Goal: Task Accomplishment & Management: Manage account settings

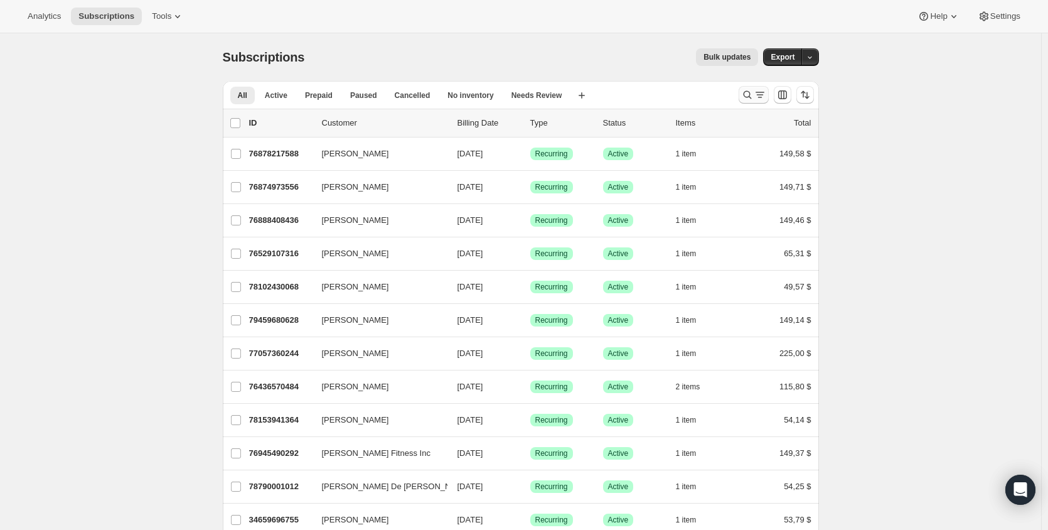
click at [745, 90] on icon "Buscar y filtrar resultados" at bounding box center [747, 94] width 13 height 13
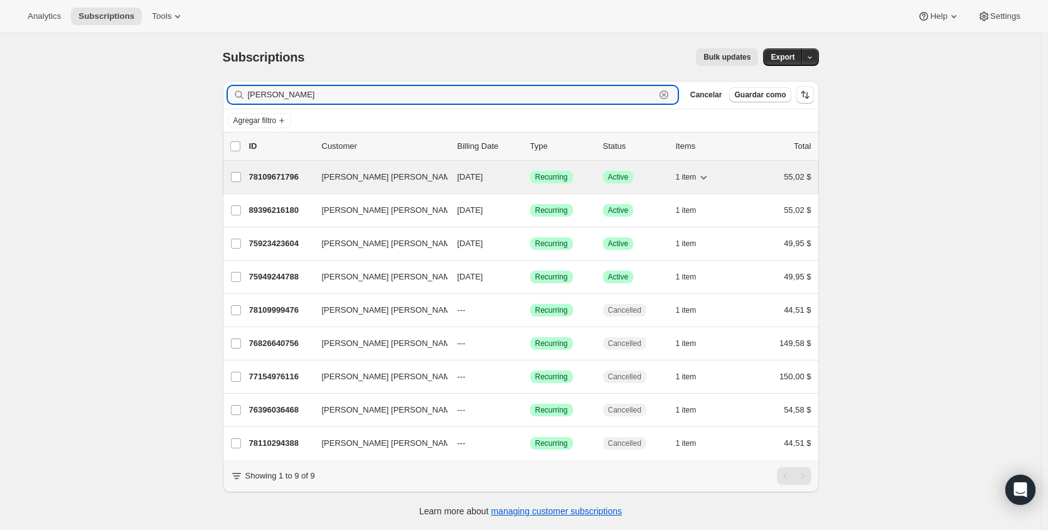
type input "[PERSON_NAME]"
click at [273, 174] on p "78109671796" at bounding box center [280, 177] width 63 height 13
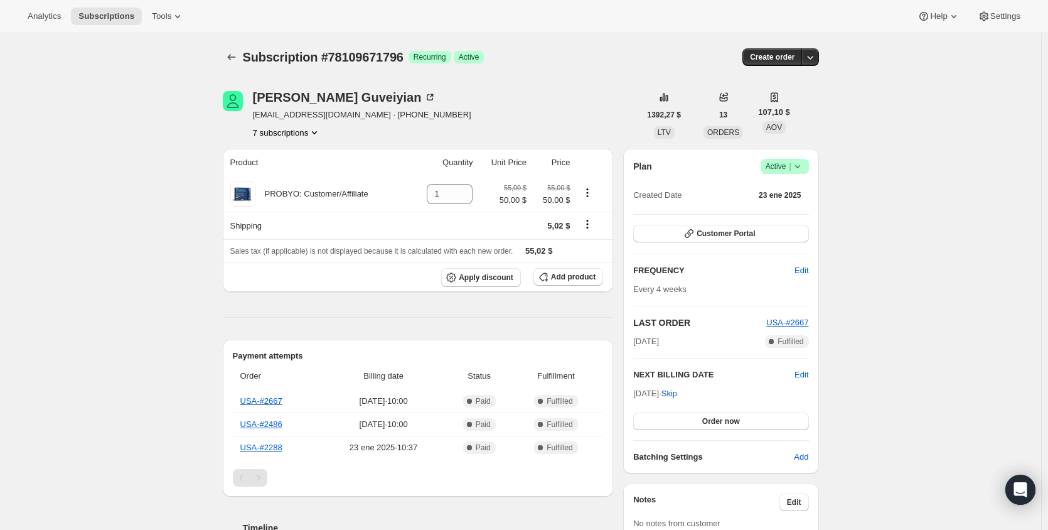
click at [287, 135] on button "7 subscriptions" at bounding box center [287, 132] width 68 height 13
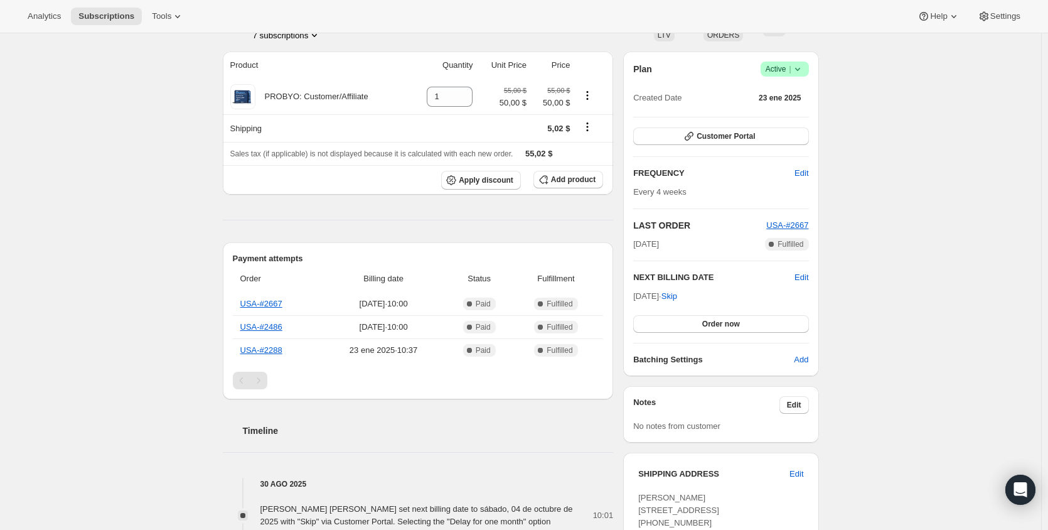
scroll to position [63, 0]
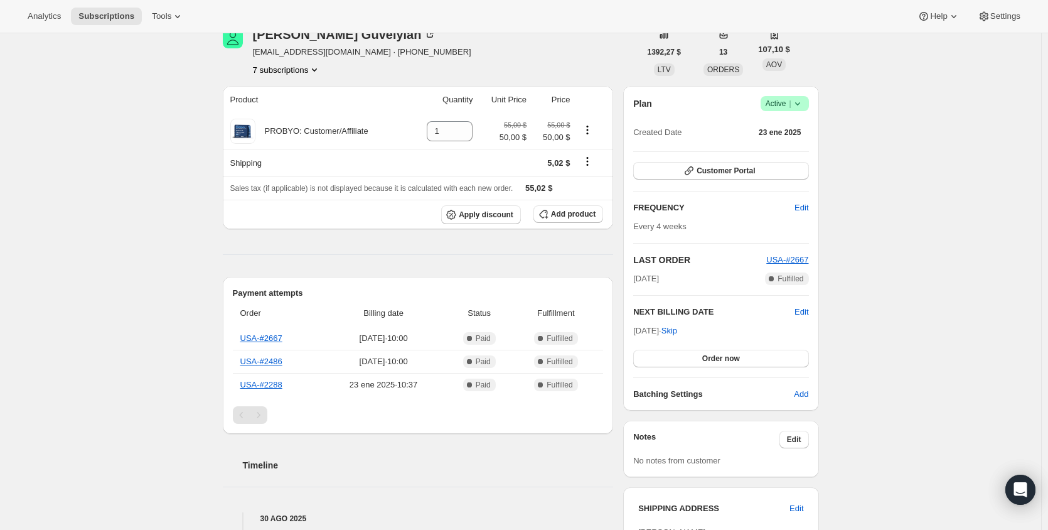
click at [312, 67] on button "7 subscriptions" at bounding box center [287, 69] width 68 height 13
click at [294, 97] on span "75949244788" at bounding box center [271, 92] width 50 height 9
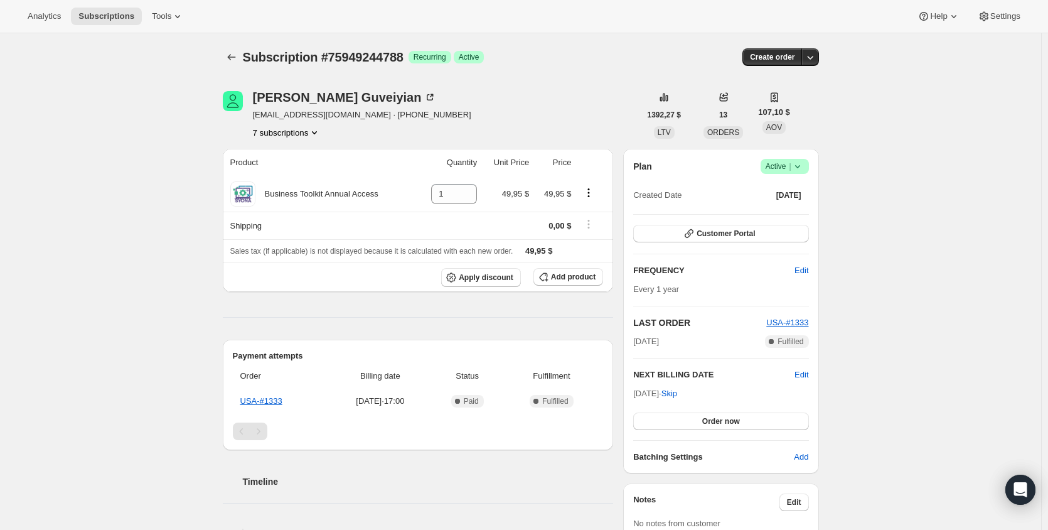
click at [301, 137] on button "7 subscriptions" at bounding box center [287, 132] width 68 height 13
click at [302, 181] on span "76396036468" at bounding box center [287, 177] width 87 height 13
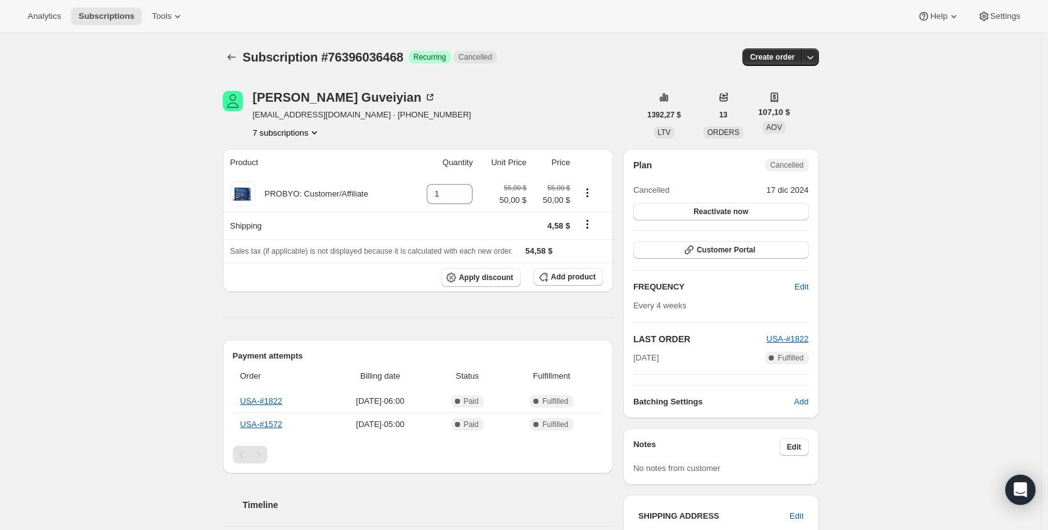
click at [304, 134] on button "7 subscriptions" at bounding box center [287, 132] width 68 height 13
click at [294, 195] on span "76826640756" at bounding box center [269, 198] width 50 height 9
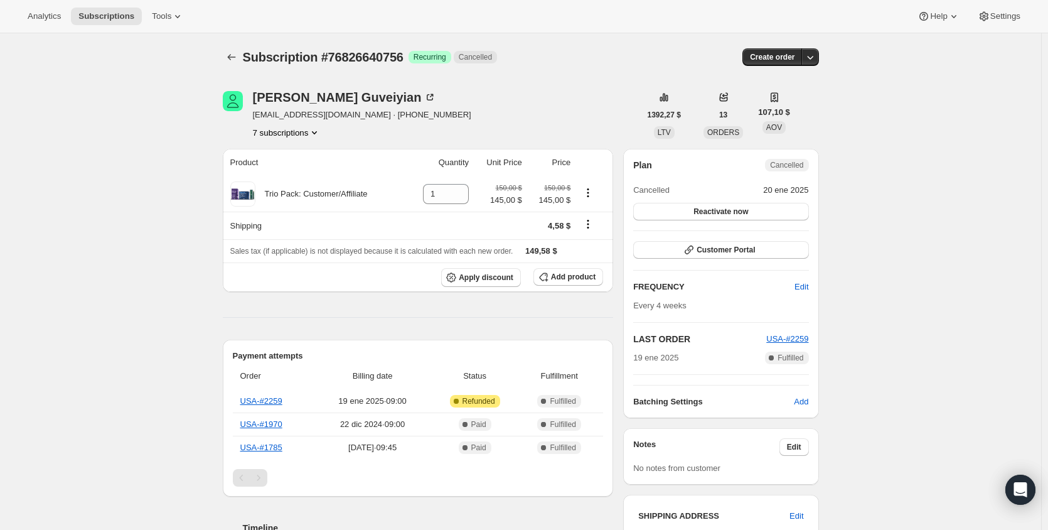
click at [296, 136] on button "7 subscriptions" at bounding box center [287, 132] width 68 height 13
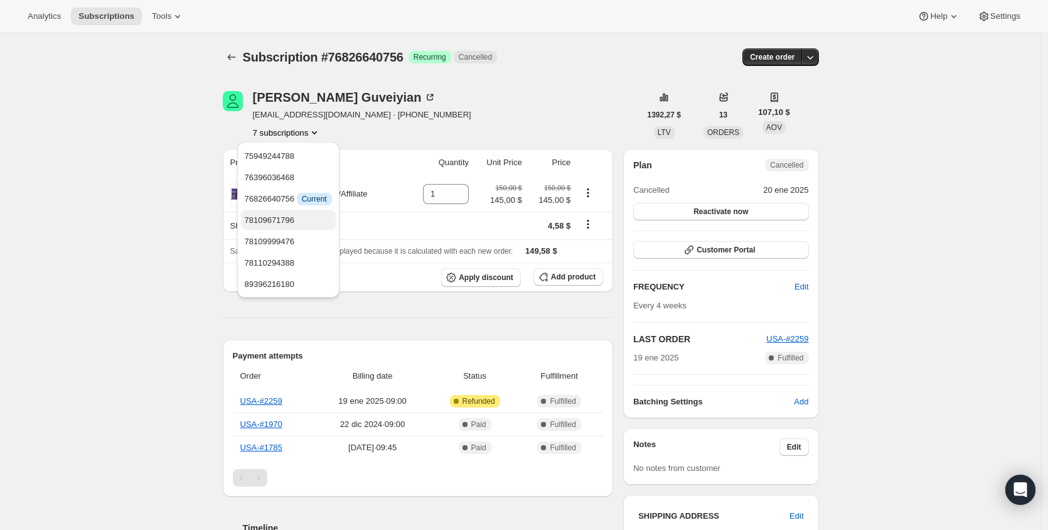
click at [297, 214] on span "78109671796" at bounding box center [288, 220] width 87 height 13
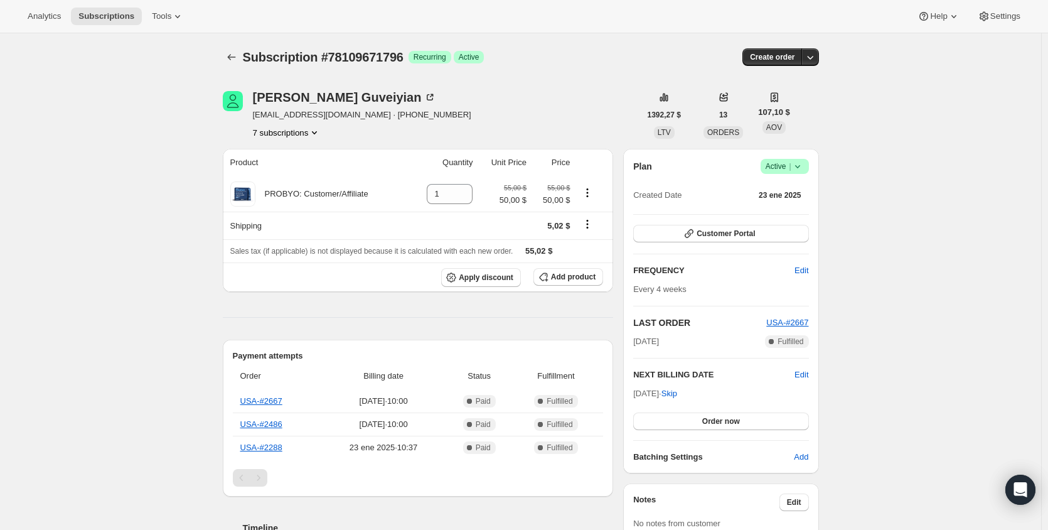
click at [310, 127] on button "7 subscriptions" at bounding box center [287, 132] width 68 height 13
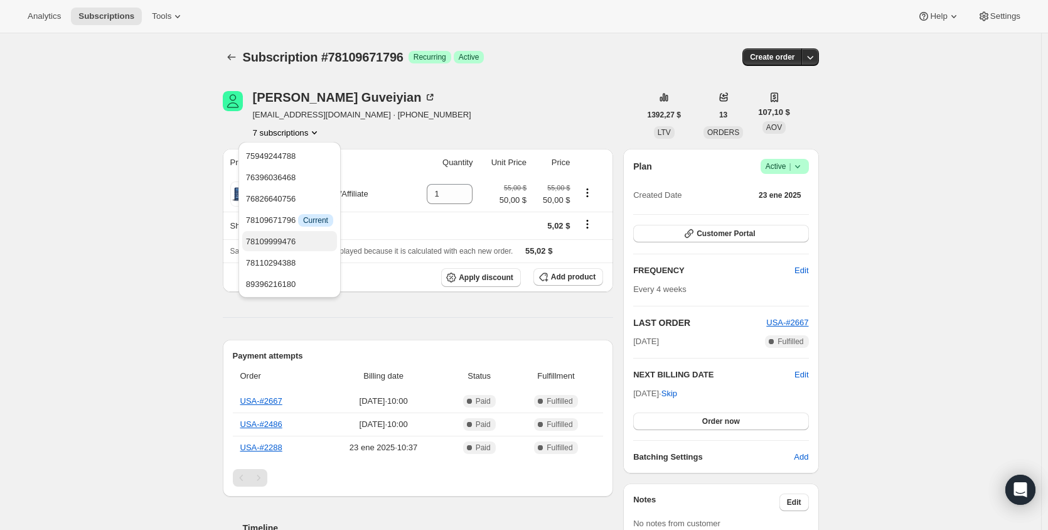
click at [296, 238] on span "78109999476" at bounding box center [271, 241] width 50 height 9
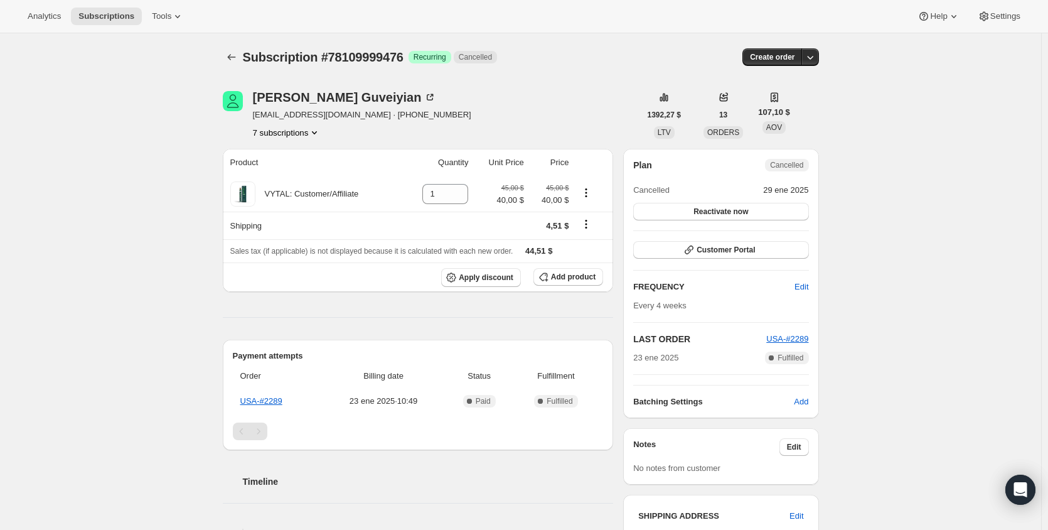
click at [294, 131] on button "7 subscriptions" at bounding box center [287, 132] width 68 height 13
click at [294, 260] on span "78110294388" at bounding box center [270, 262] width 50 height 9
click at [297, 135] on button "7 subscriptions" at bounding box center [287, 132] width 68 height 13
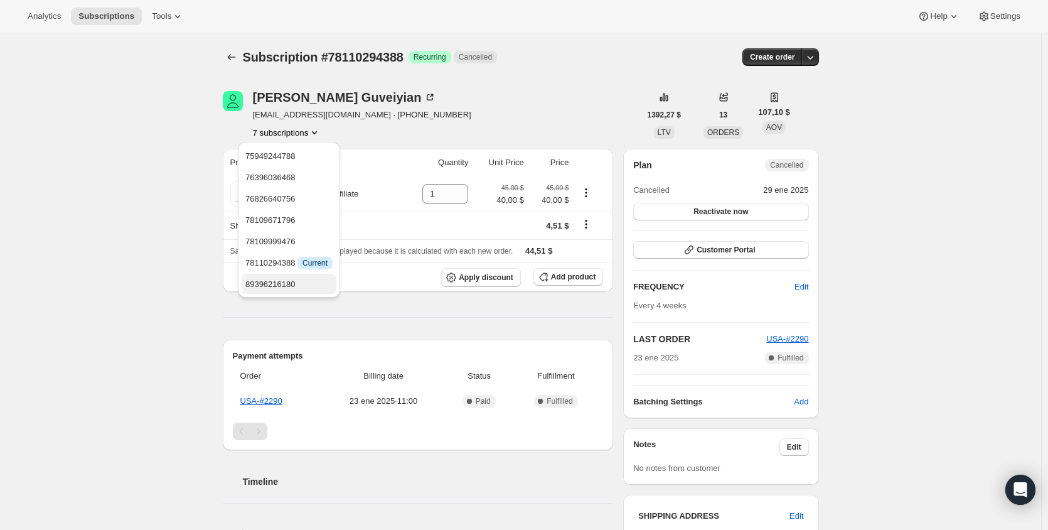
click at [296, 279] on span "89396216180" at bounding box center [270, 283] width 50 height 9
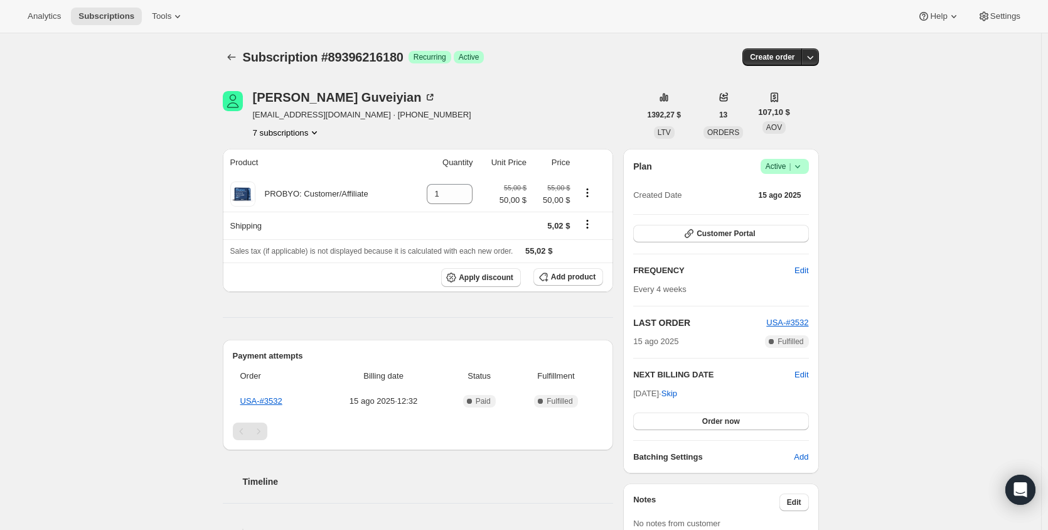
click at [311, 134] on button "7 subscriptions" at bounding box center [287, 132] width 68 height 13
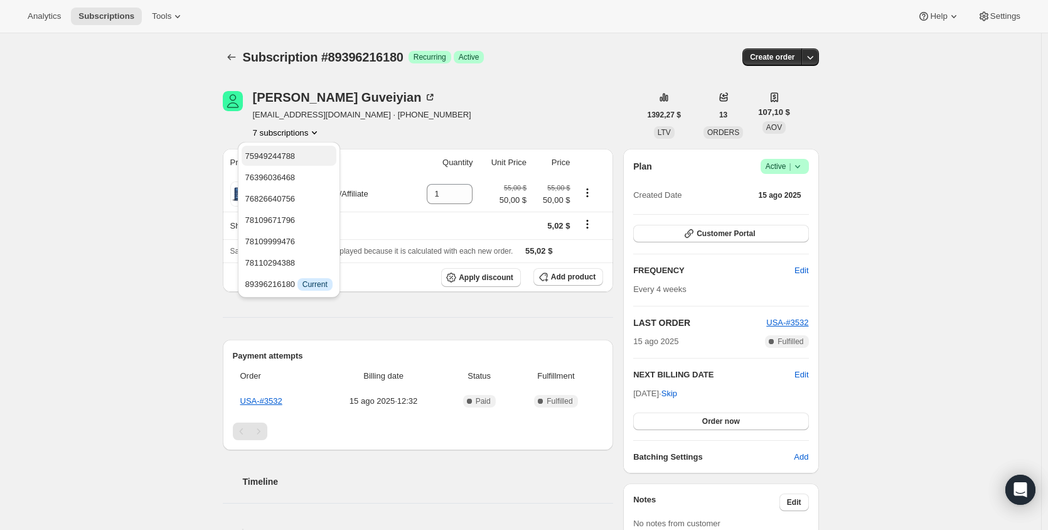
click at [284, 155] on span "75949244788" at bounding box center [270, 155] width 50 height 9
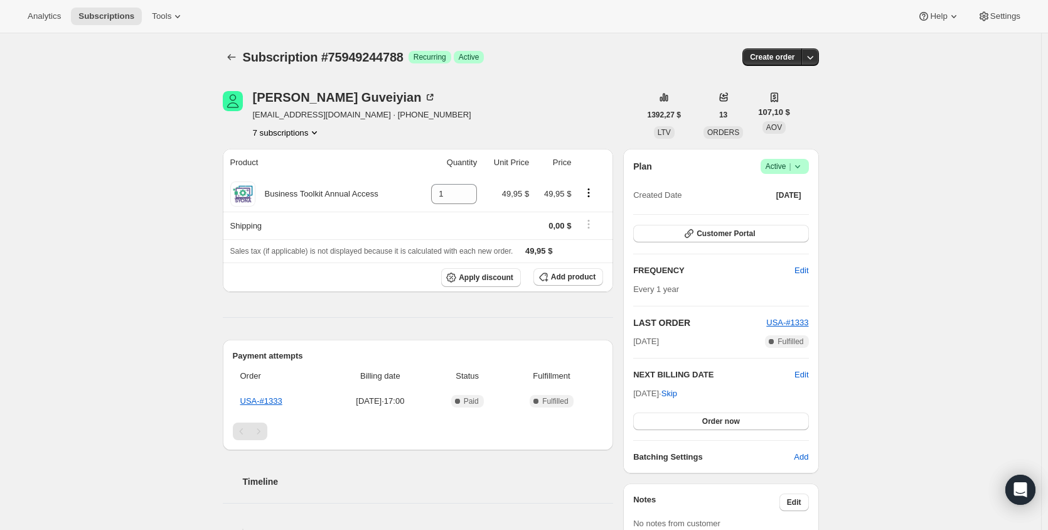
click at [309, 126] on button "7 subscriptions" at bounding box center [287, 132] width 68 height 13
drag, startPoint x: 486, startPoint y: 111, endPoint x: 501, endPoint y: 92, distance: 24.2
click at [486, 109] on div "[PERSON_NAME] [PERSON_NAME] [EMAIL_ADDRESS][DOMAIN_NAME] · [PHONE_NUMBER] 7 sub…" at bounding box center [431, 115] width 417 height 48
click at [791, 164] on span "|" at bounding box center [790, 166] width 2 height 10
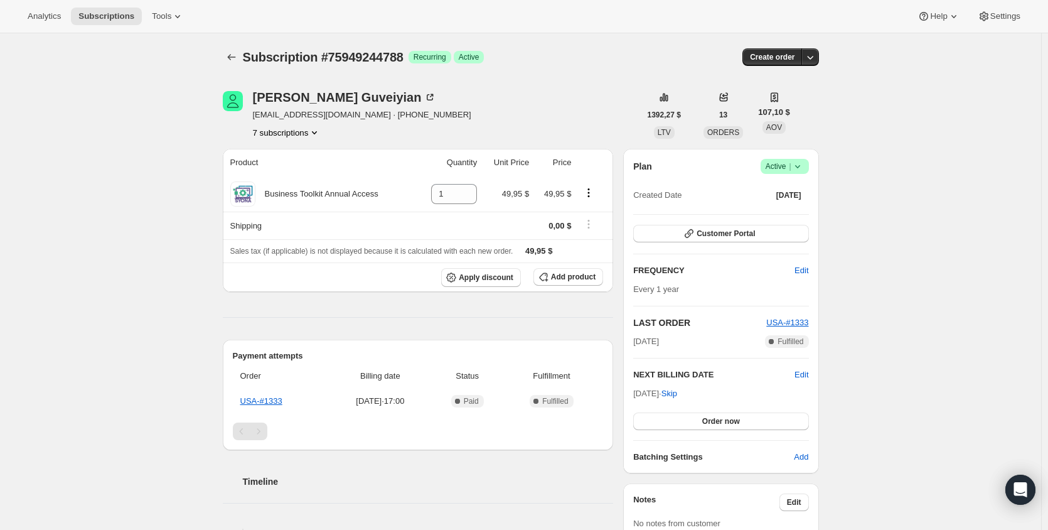
click at [299, 132] on button "7 subscriptions" at bounding box center [287, 132] width 68 height 13
click at [309, 240] on span "78109999476" at bounding box center [287, 241] width 87 height 13
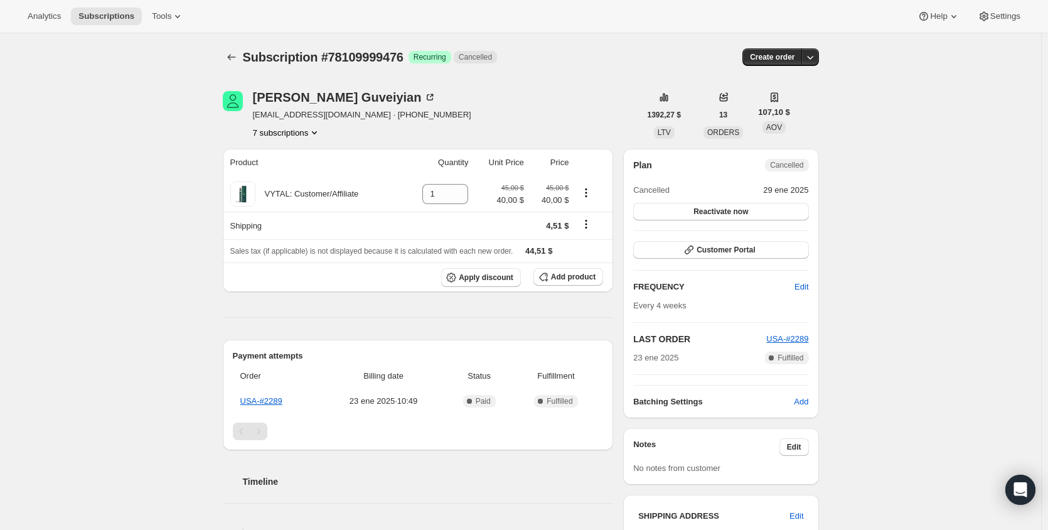
click at [301, 132] on button "7 subscriptions" at bounding box center [287, 132] width 68 height 13
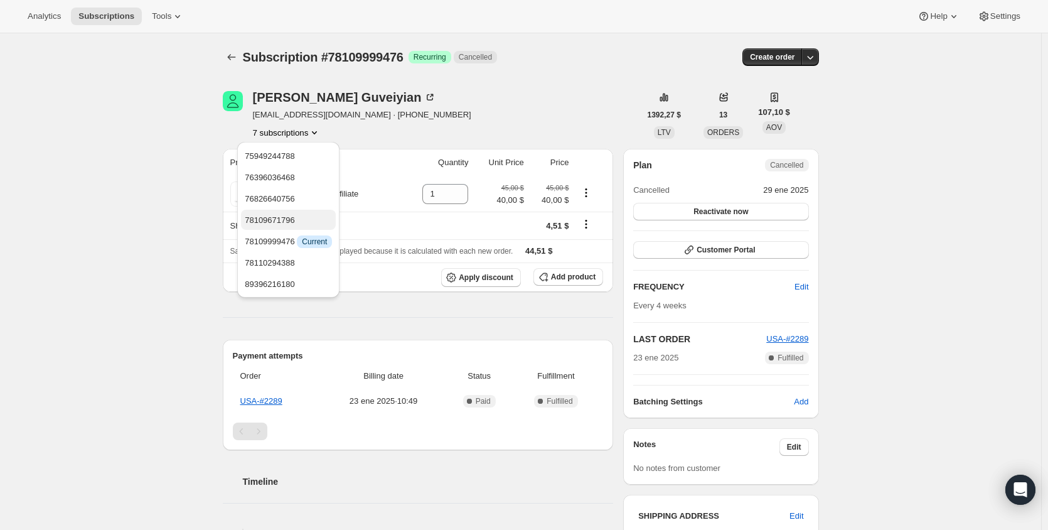
click at [307, 223] on span "78109671796" at bounding box center [288, 220] width 87 height 13
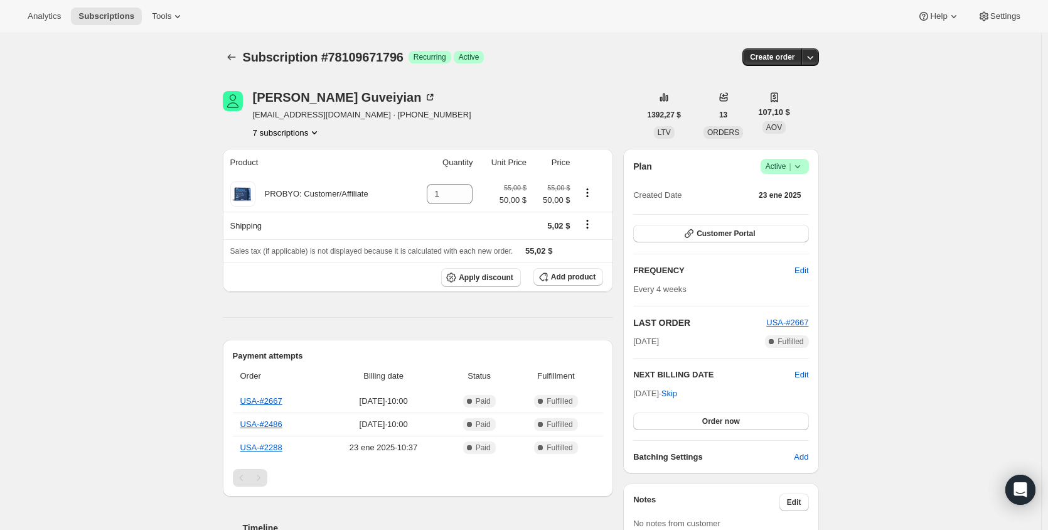
click at [314, 128] on button "7 subscriptions" at bounding box center [287, 132] width 68 height 13
click at [544, 129] on div "[PERSON_NAME] [PERSON_NAME] [EMAIL_ADDRESS][DOMAIN_NAME] · [PHONE_NUMBER] 7 sub…" at bounding box center [431, 115] width 417 height 48
click at [293, 132] on button "7 subscriptions" at bounding box center [287, 132] width 68 height 13
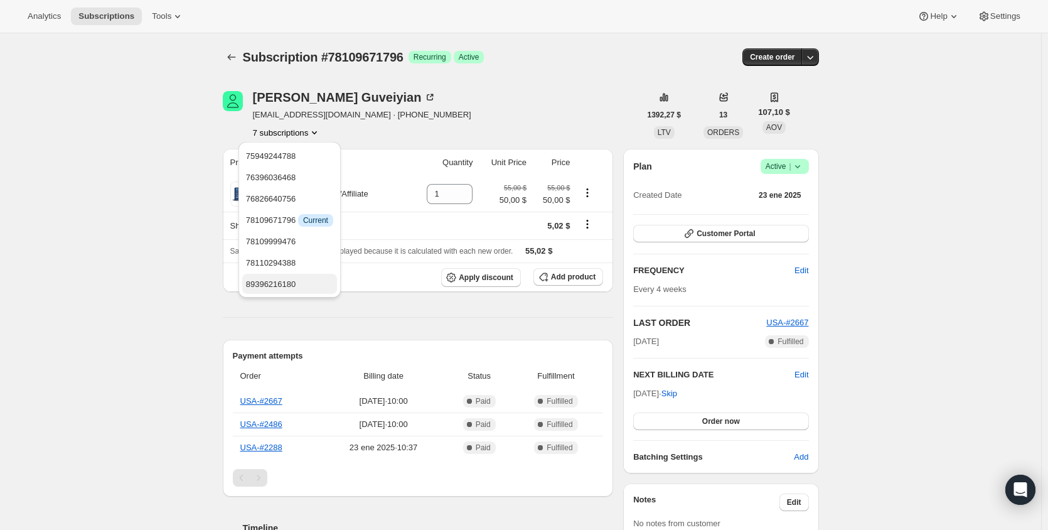
click at [301, 284] on span "89396216180" at bounding box center [289, 284] width 87 height 13
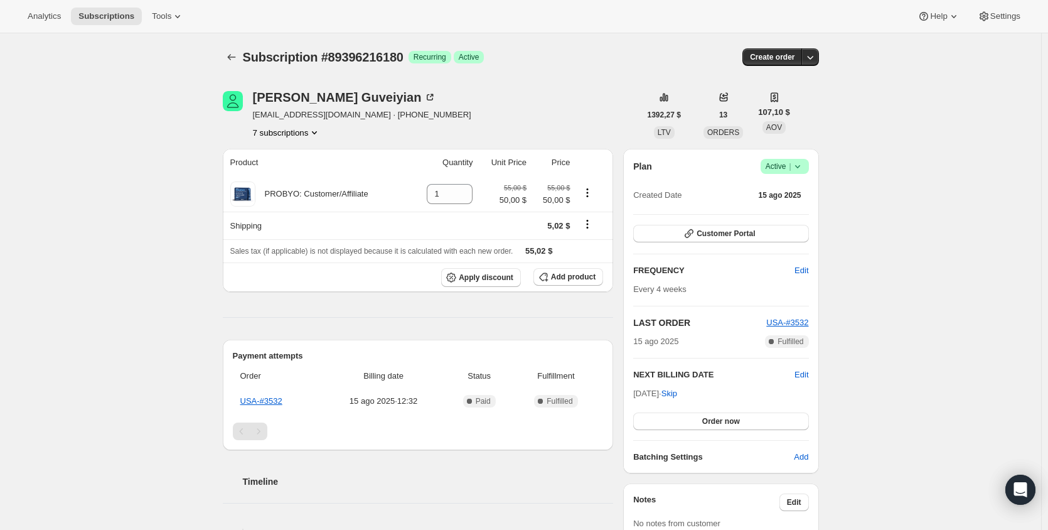
click at [302, 136] on button "7 subscriptions" at bounding box center [287, 132] width 68 height 13
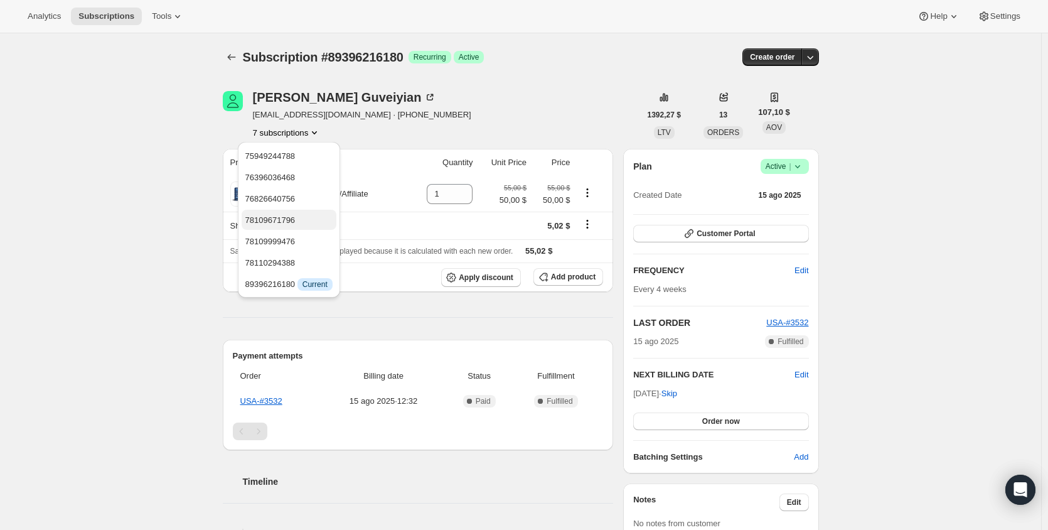
click at [303, 220] on span "78109671796" at bounding box center [288, 220] width 87 height 13
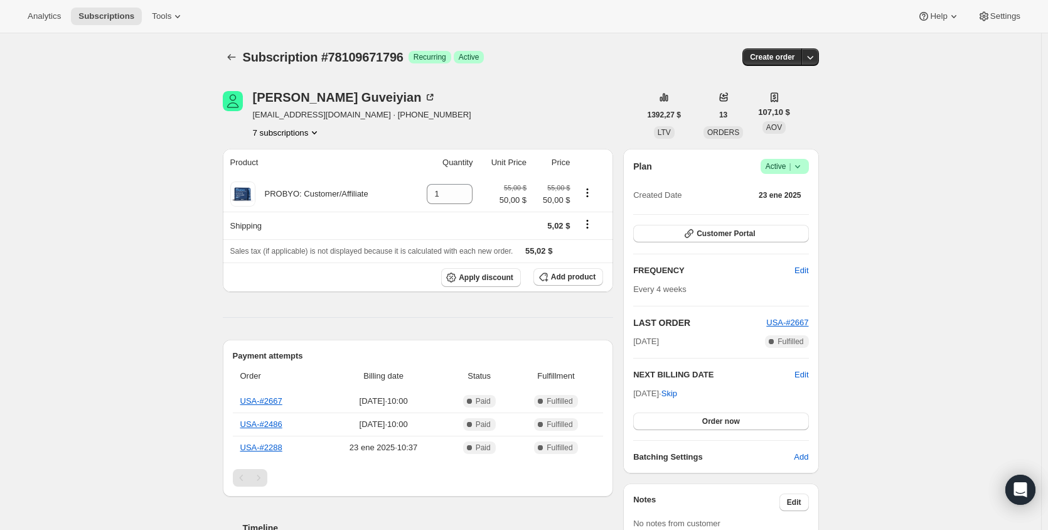
click at [307, 134] on button "7 subscriptions" at bounding box center [287, 132] width 68 height 13
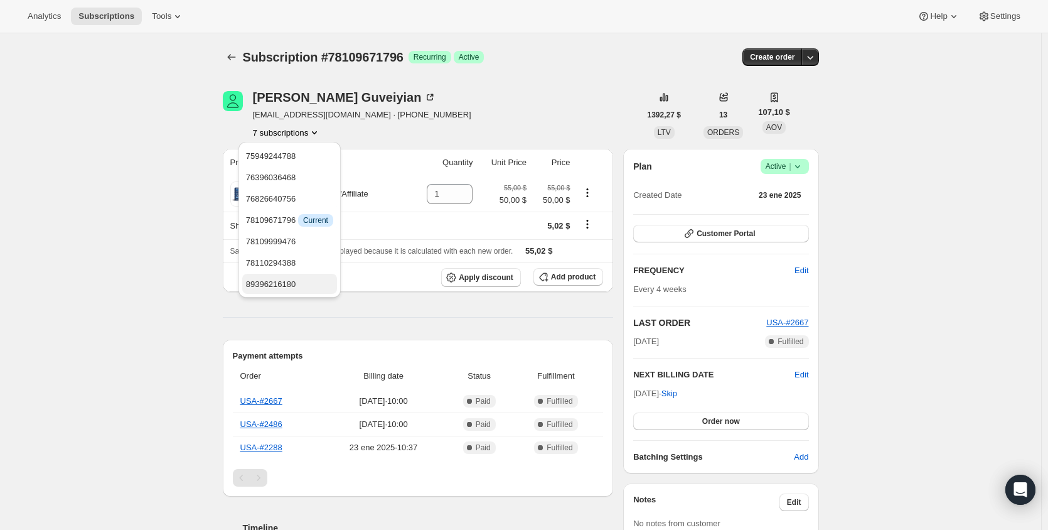
click at [292, 286] on span "89396216180" at bounding box center [271, 283] width 50 height 9
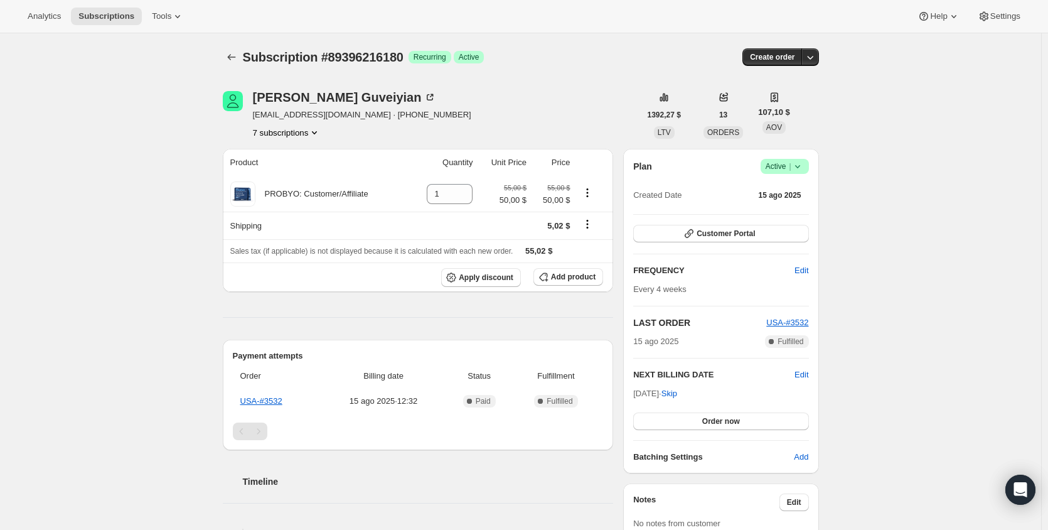
click at [289, 132] on button "7 subscriptions" at bounding box center [287, 132] width 68 height 13
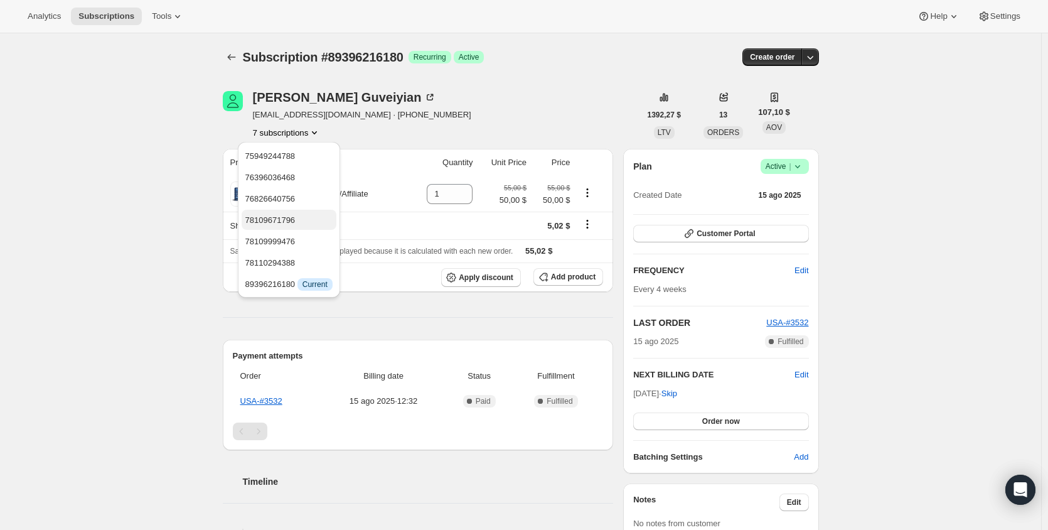
click at [300, 218] on span "78109671796" at bounding box center [288, 220] width 87 height 13
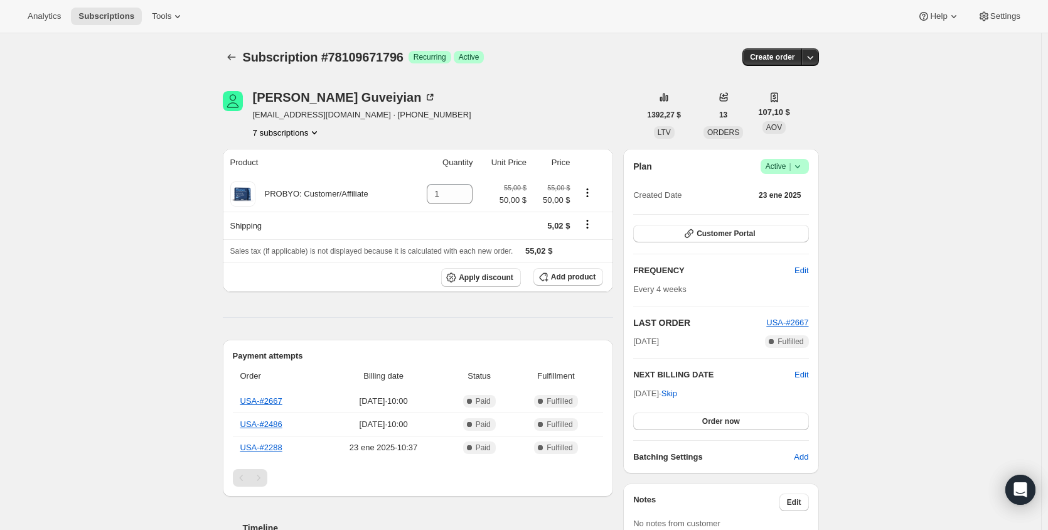
click at [781, 164] on span "Active |" at bounding box center [785, 166] width 38 height 13
click at [781, 208] on span "Cancel subscription" at bounding box center [782, 212] width 71 height 9
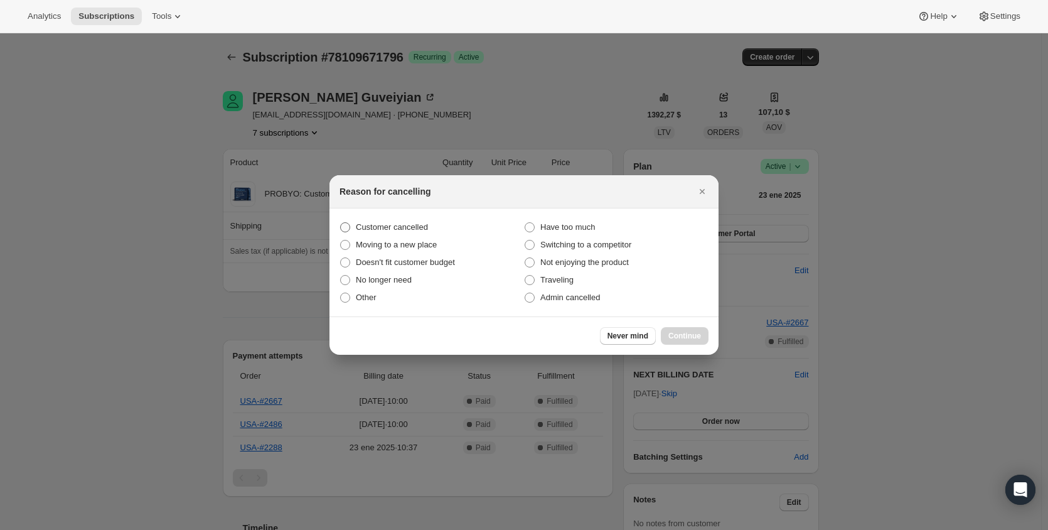
click at [416, 230] on span "Customer cancelled" at bounding box center [392, 226] width 72 height 9
click at [341, 223] on input "Customer cancelled" at bounding box center [340, 222] width 1 height 1
radio input "true"
click at [684, 338] on span "Continue" at bounding box center [684, 336] width 33 height 10
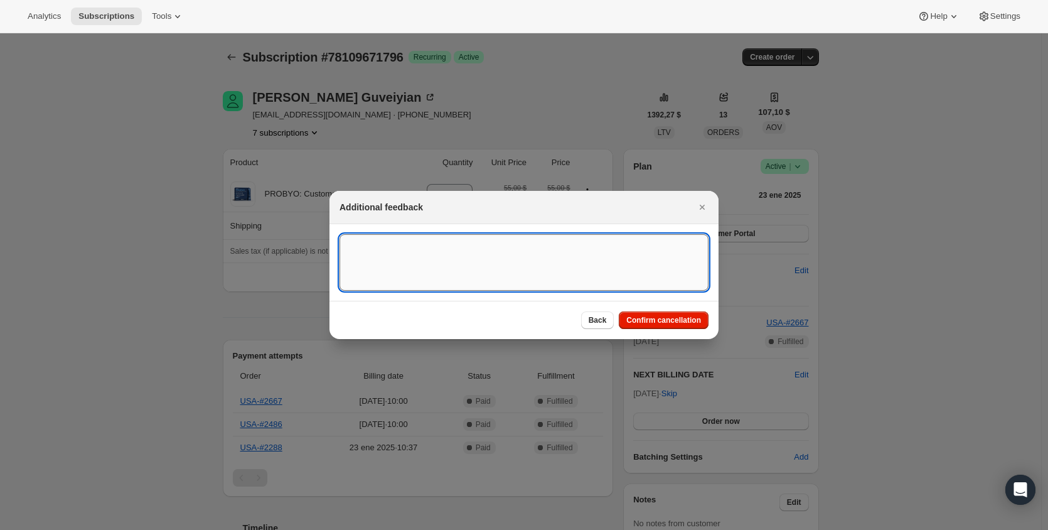
click at [508, 265] on textarea ":r1as:" at bounding box center [523, 262] width 369 height 56
paste textarea "medical issues"
drag, startPoint x: 422, startPoint y: 246, endPoint x: 249, endPoint y: 247, distance: 173.2
click at [570, 269] on textarea "Customer cancelled due to medical issues" at bounding box center [523, 262] width 369 height 56
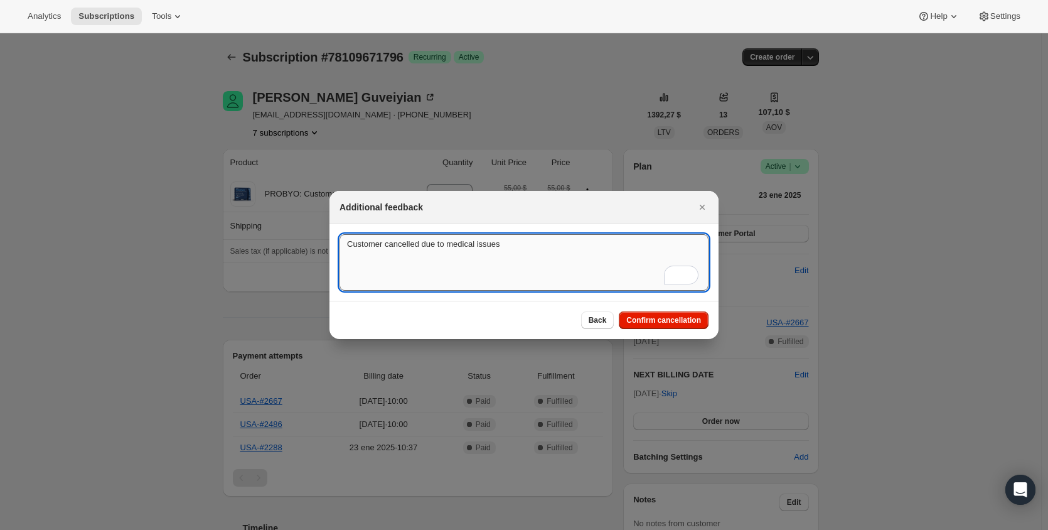
drag, startPoint x: 304, startPoint y: 238, endPoint x: 631, endPoint y: 240, distance: 326.9
click at [631, 240] on textarea "Customer cancelled due to medical issues" at bounding box center [523, 262] width 369 height 56
click at [520, 278] on textarea "Customer cancelled due to medical issues" at bounding box center [523, 262] width 369 height 56
drag, startPoint x: 520, startPoint y: 256, endPoint x: 429, endPoint y: 253, distance: 91.7
click at [429, 253] on textarea "Customer cancelled due to medical issues" at bounding box center [523, 262] width 369 height 56
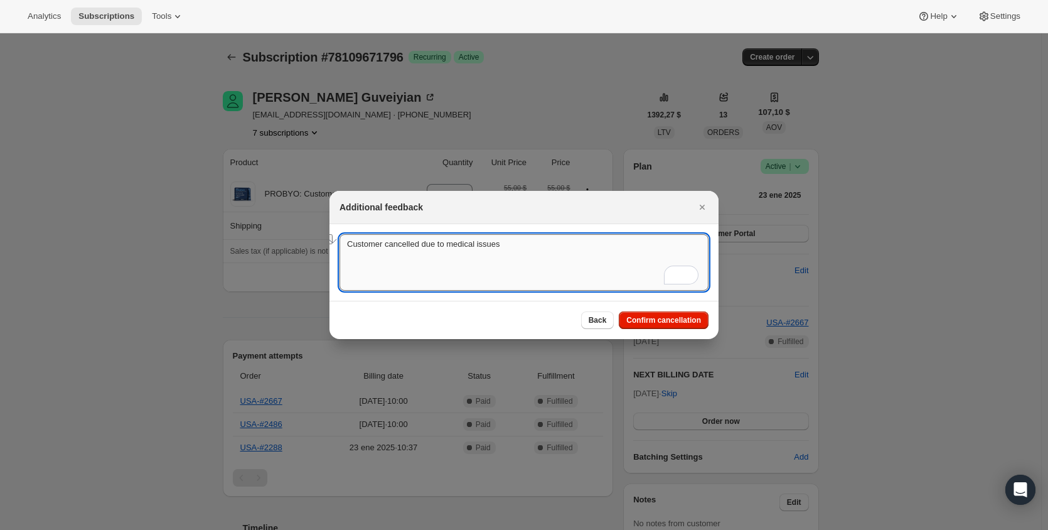
paste textarea "that prevent them from using the products and exercise programs."
click at [545, 261] on textarea "Customer cancelled due to medical issues that prevent them from using the produ…" at bounding box center [523, 262] width 369 height 56
click at [364, 245] on textarea "Customer cancelled due to medical issues that prevent them from using the produ…" at bounding box center [523, 262] width 369 height 56
click at [560, 247] on textarea "Customer cancelled due to medical issues that prevent them from using the produ…" at bounding box center [523, 262] width 369 height 56
click at [552, 267] on textarea "Customer cancelled due to medical issues that prevent them from using the produ…" at bounding box center [523, 262] width 369 height 56
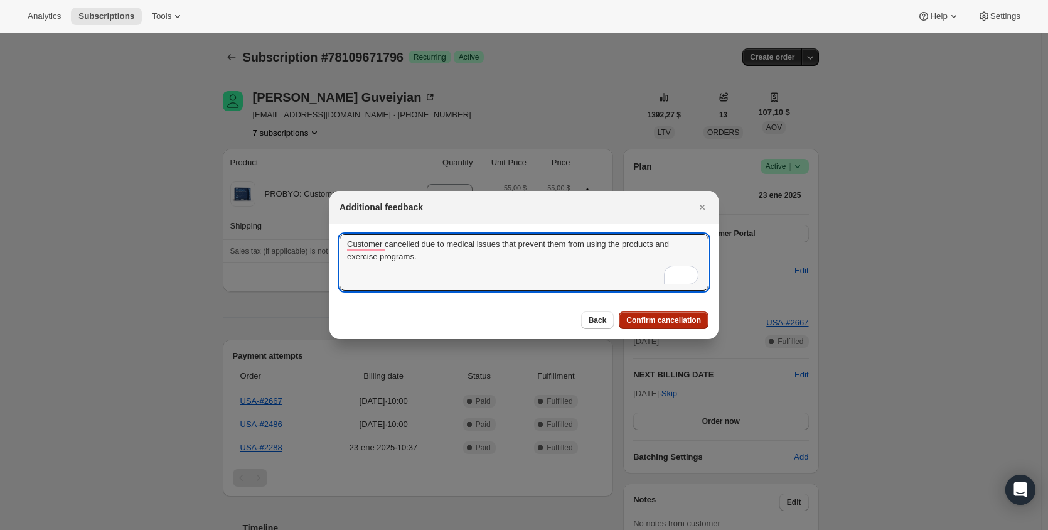
type textarea "Customer cancelled due to medical issues that prevent them from using the produ…"
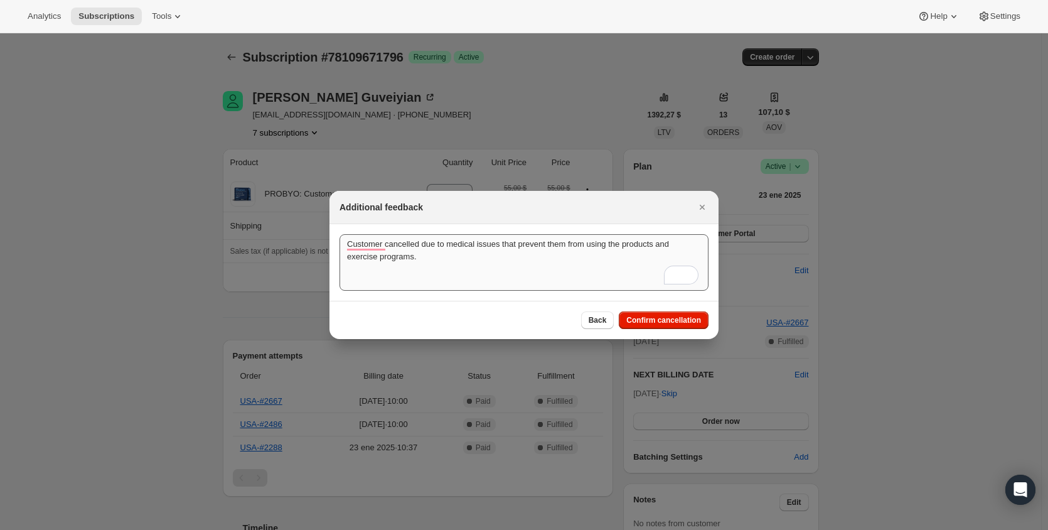
drag, startPoint x: 670, startPoint y: 318, endPoint x: 560, endPoint y: 260, distance: 123.5
click at [602, 255] on div "Additional feedback Customer cancelled due to medical issues that prevent them …" at bounding box center [523, 265] width 389 height 148
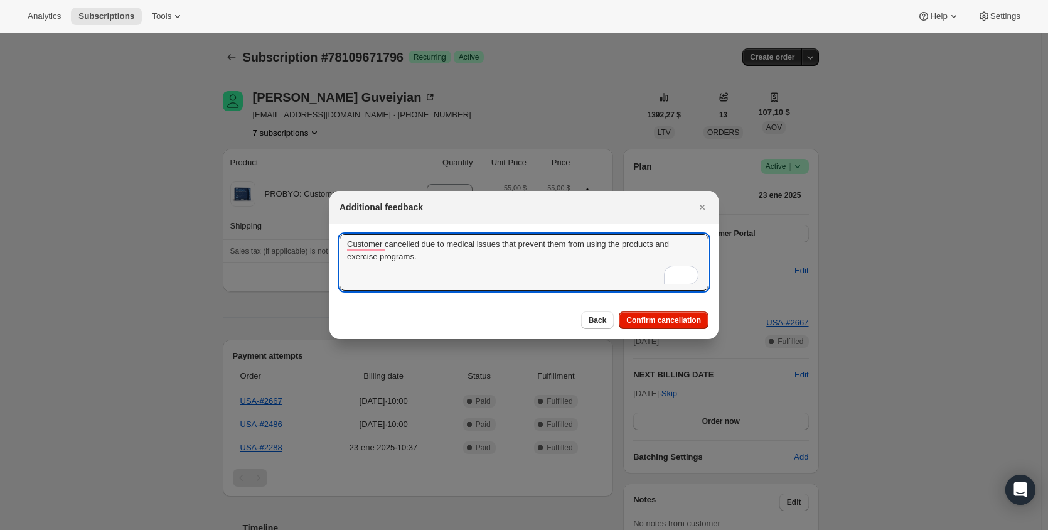
drag, startPoint x: 528, startPoint y: 260, endPoint x: 247, endPoint y: 221, distance: 283.2
click at [673, 315] on button "Confirm cancellation" at bounding box center [664, 320] width 90 height 18
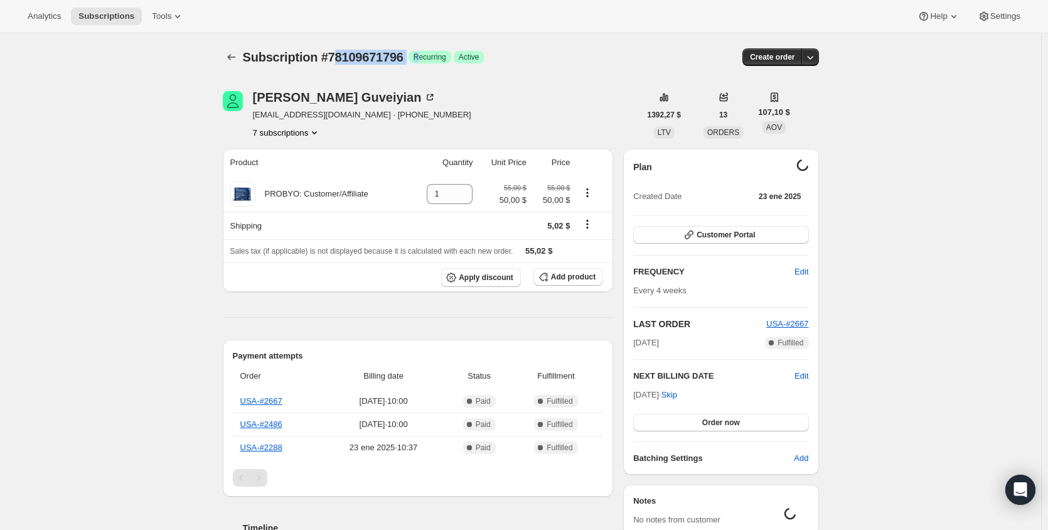
drag, startPoint x: 432, startPoint y: 58, endPoint x: 367, endPoint y: 67, distance: 65.3
click at [337, 56] on div "Subscription #78109671796 Logrado Recurring Logrado Active" at bounding box center [424, 57] width 363 height 18
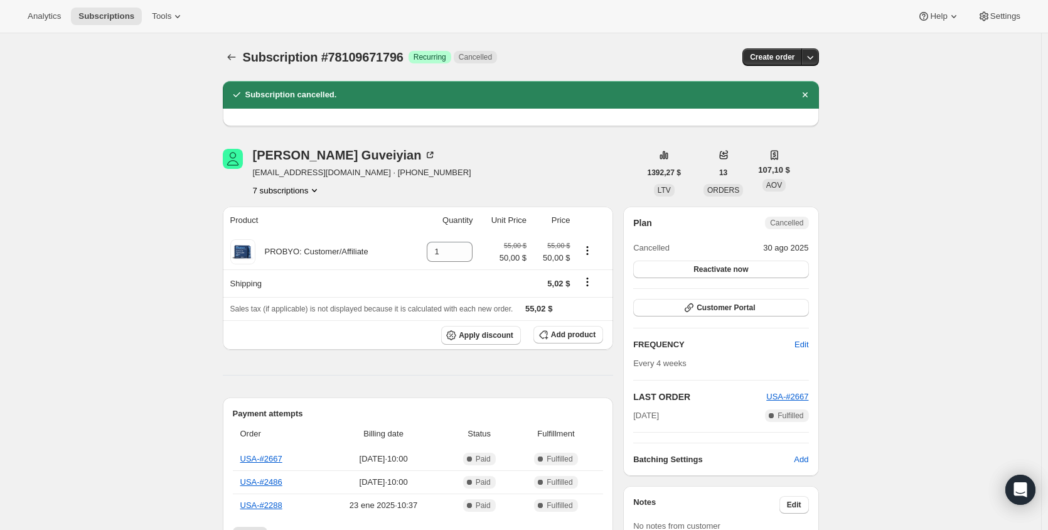
click at [312, 186] on button "7 subscriptions" at bounding box center [287, 190] width 68 height 13
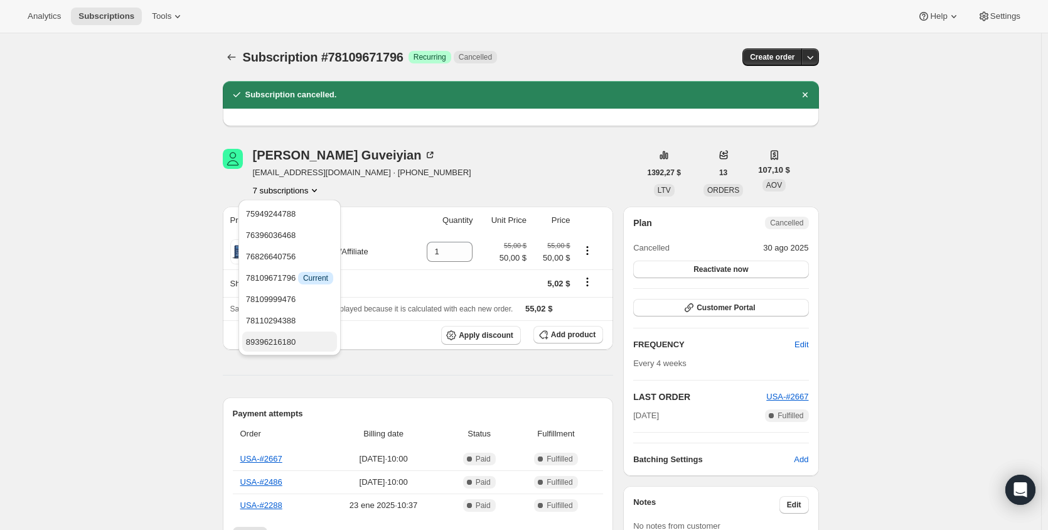
click at [302, 344] on span "89396216180" at bounding box center [289, 342] width 87 height 13
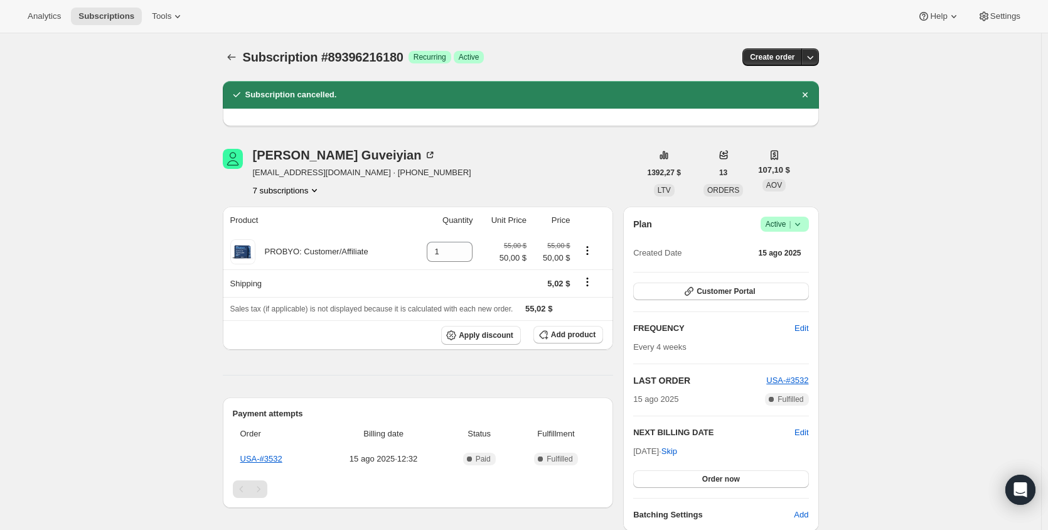
click at [788, 227] on span "Active |" at bounding box center [785, 224] width 38 height 13
click at [782, 266] on span "Cancel subscription" at bounding box center [782, 269] width 71 height 9
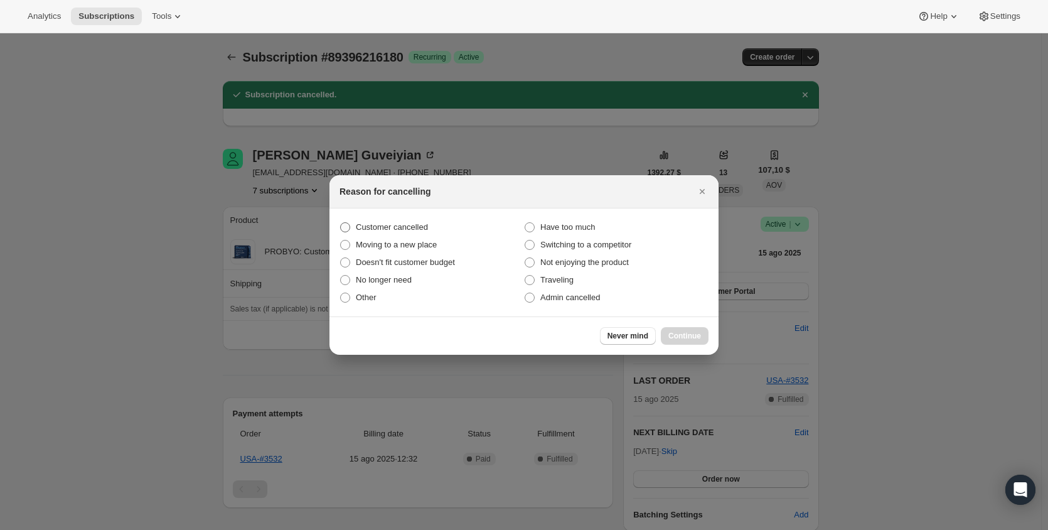
click at [424, 231] on span "Customer cancelled" at bounding box center [392, 226] width 72 height 9
click at [341, 223] on input "Customer cancelled" at bounding box center [340, 222] width 1 height 1
radio input "true"
click at [688, 336] on span "Continue" at bounding box center [684, 336] width 33 height 10
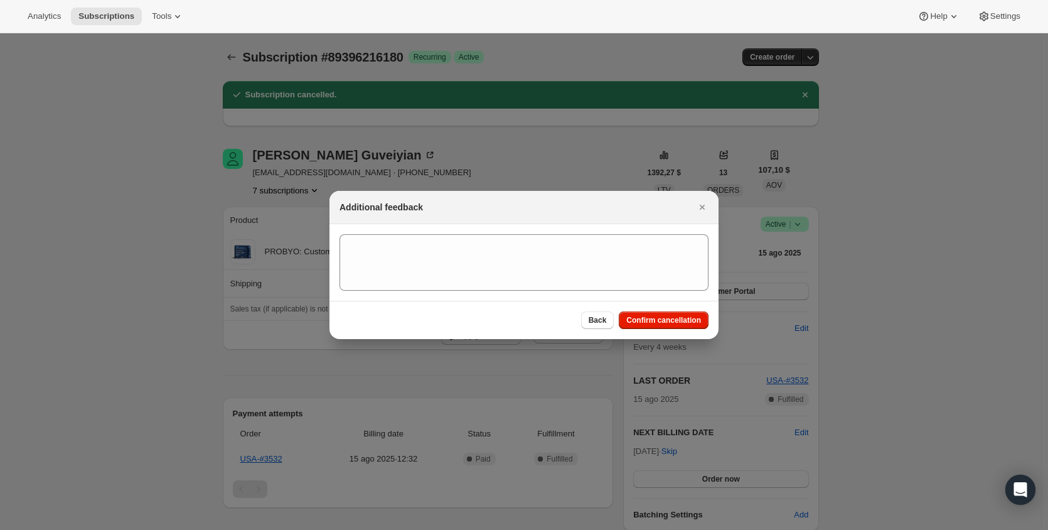
click at [420, 222] on div "Additional feedback" at bounding box center [523, 207] width 389 height 33
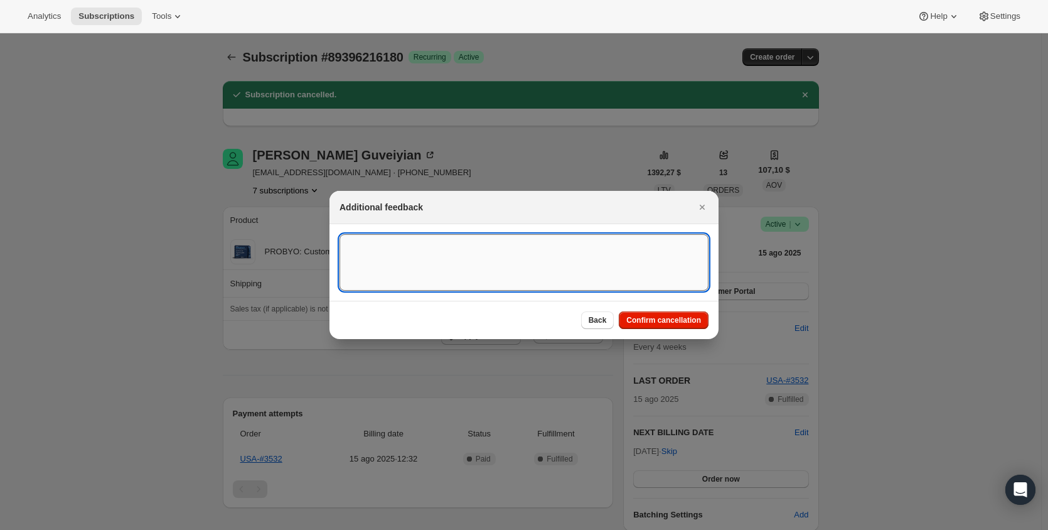
click at [420, 243] on textarea ":r1fq:" at bounding box center [523, 262] width 369 height 56
paste textarea "Customer cancelled due to medical issues that prevent them from using the produ…"
type textarea "Customer cancelled due to medical issues that prevent them from using the produ…"
click at [660, 318] on span "Confirm cancellation" at bounding box center [663, 320] width 75 height 10
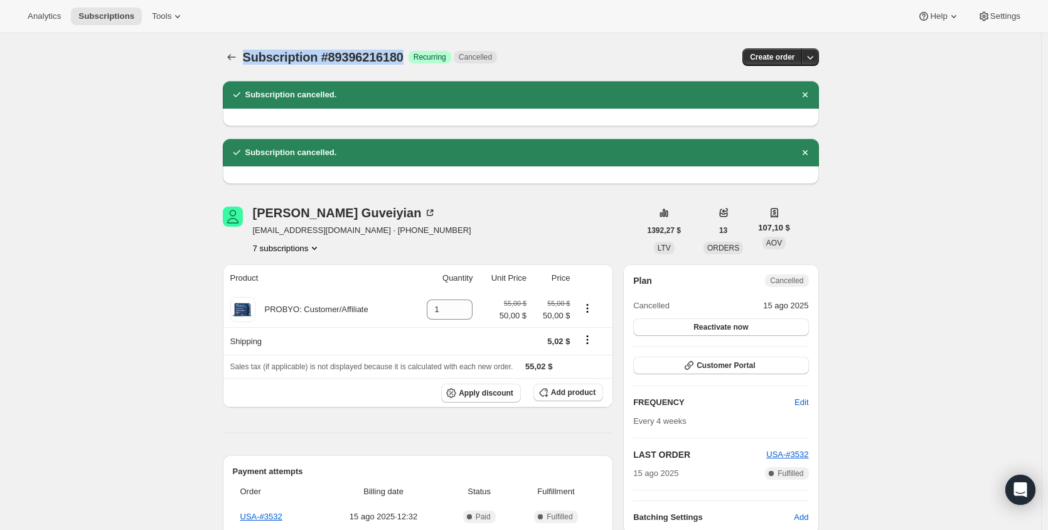
drag, startPoint x: 417, startPoint y: 55, endPoint x: 245, endPoint y: 55, distance: 171.3
click at [245, 55] on span "Subscription #89396216180" at bounding box center [323, 57] width 161 height 14
click at [293, 245] on button "7 subscriptions" at bounding box center [287, 248] width 68 height 13
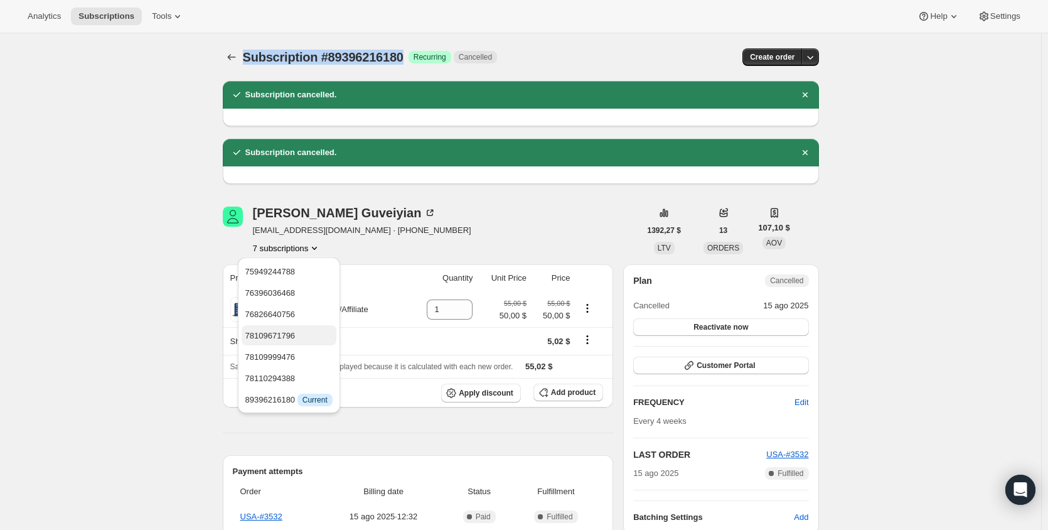
click at [308, 338] on span "78109671796" at bounding box center [288, 335] width 87 height 13
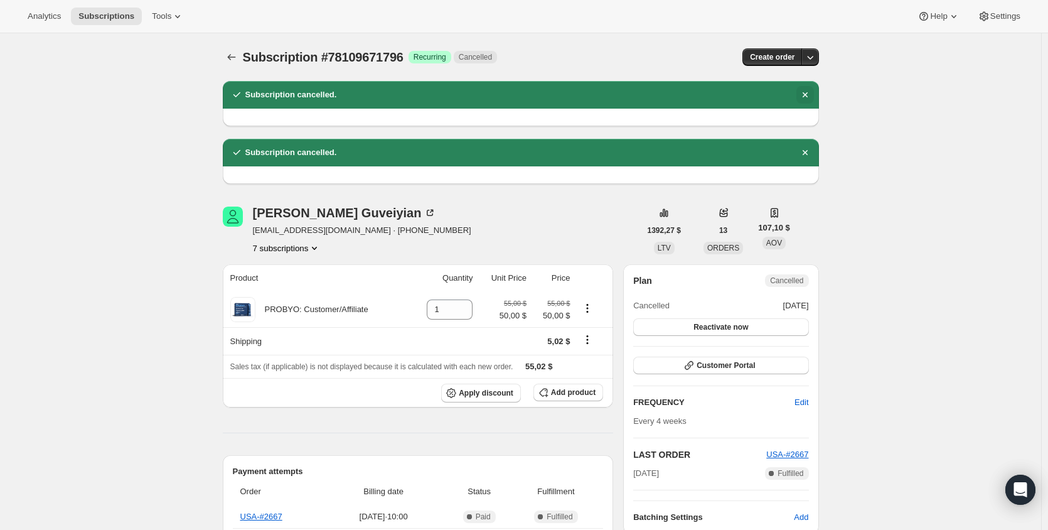
click at [811, 94] on icon "Descartar notificación" at bounding box center [805, 94] width 13 height 13
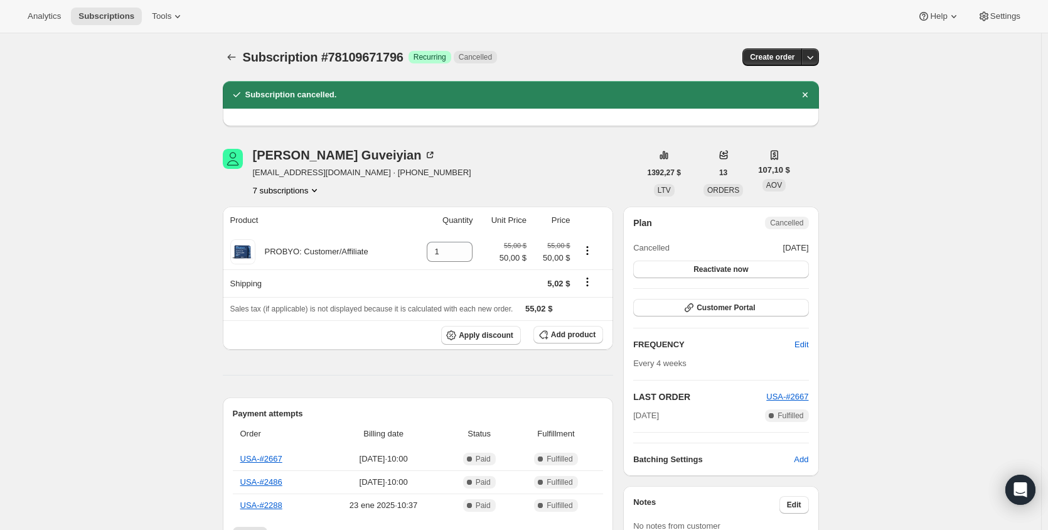
click at [811, 94] on icon "Descartar notificación" at bounding box center [805, 94] width 13 height 13
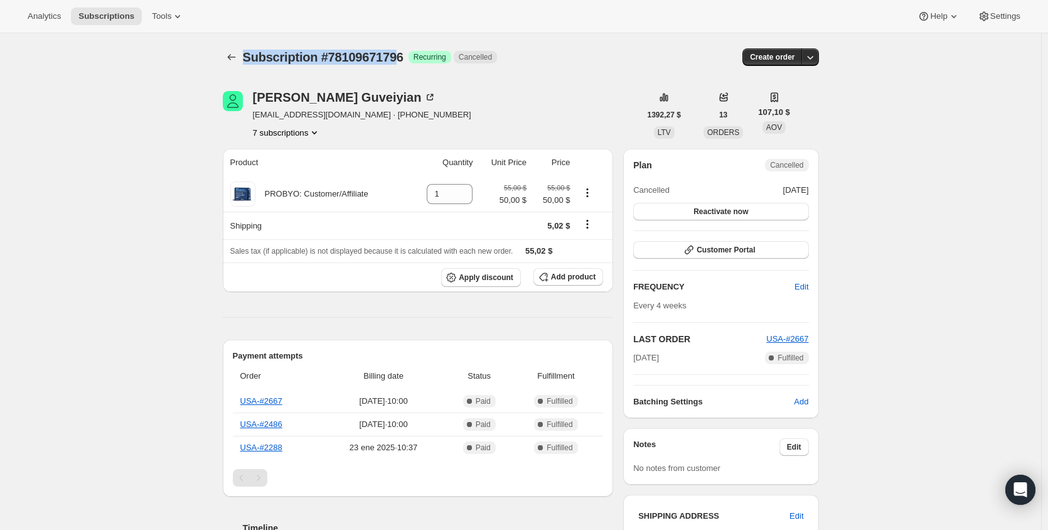
drag, startPoint x: 412, startPoint y: 54, endPoint x: 198, endPoint y: 53, distance: 214.0
drag, startPoint x: 420, startPoint y: 56, endPoint x: 245, endPoint y: 50, distance: 174.6
click at [245, 50] on div "Subscription #78109671796 Logrado Recurring Cancelled" at bounding box center [428, 57] width 370 height 18
copy div "Subscription #78109671796 Logrado"
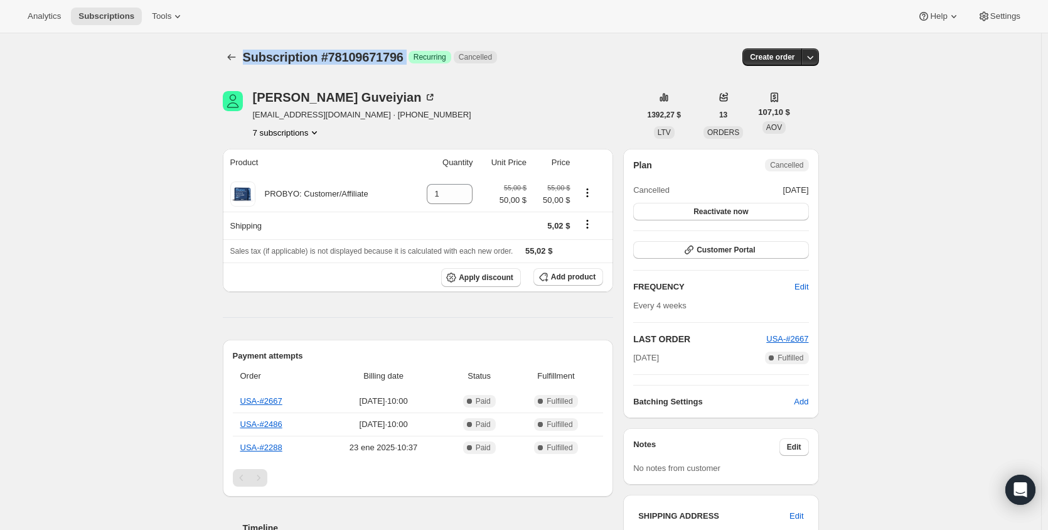
copy div "Subscription #78109671796 Logrado"
click at [302, 134] on button "7 subscriptions" at bounding box center [287, 132] width 68 height 13
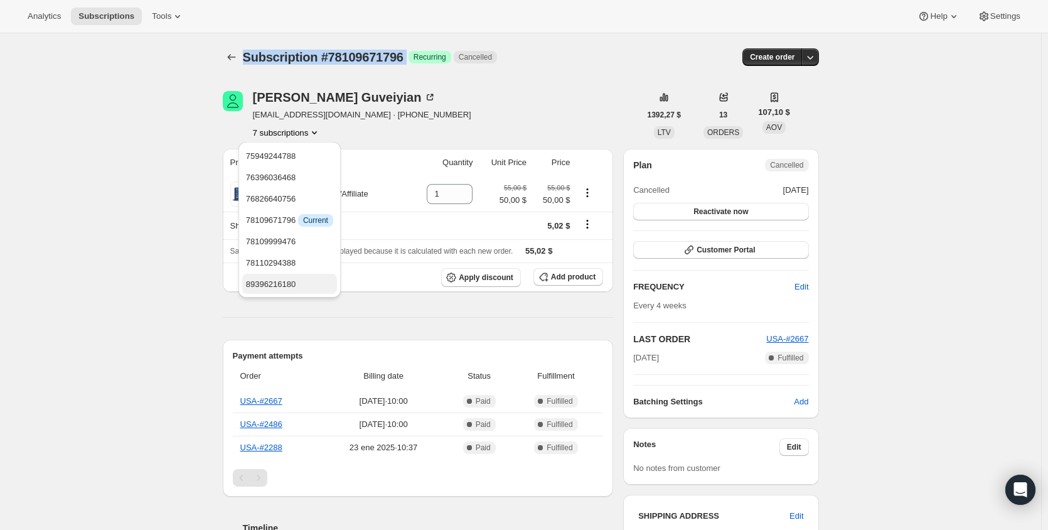
click at [296, 280] on span "89396216180" at bounding box center [271, 283] width 50 height 9
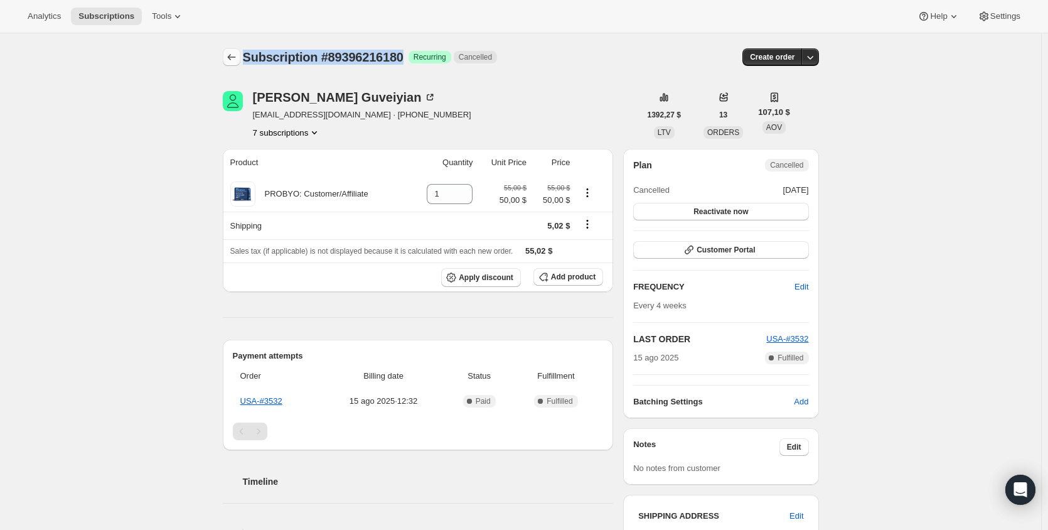
drag, startPoint x: 419, startPoint y: 54, endPoint x: 237, endPoint y: 55, distance: 181.3
click at [237, 55] on div "Subscription #89396216180 Logrado Recurring Cancelled Create order" at bounding box center [521, 57] width 596 height 18
copy span "Subscription #89396216180"
click at [137, 214] on div "Subscription #89396216180. Esta página está lista Subscription #89396216180 Log…" at bounding box center [520, 480] width 1041 height 895
click at [307, 131] on button "7 subscriptions" at bounding box center [287, 132] width 68 height 13
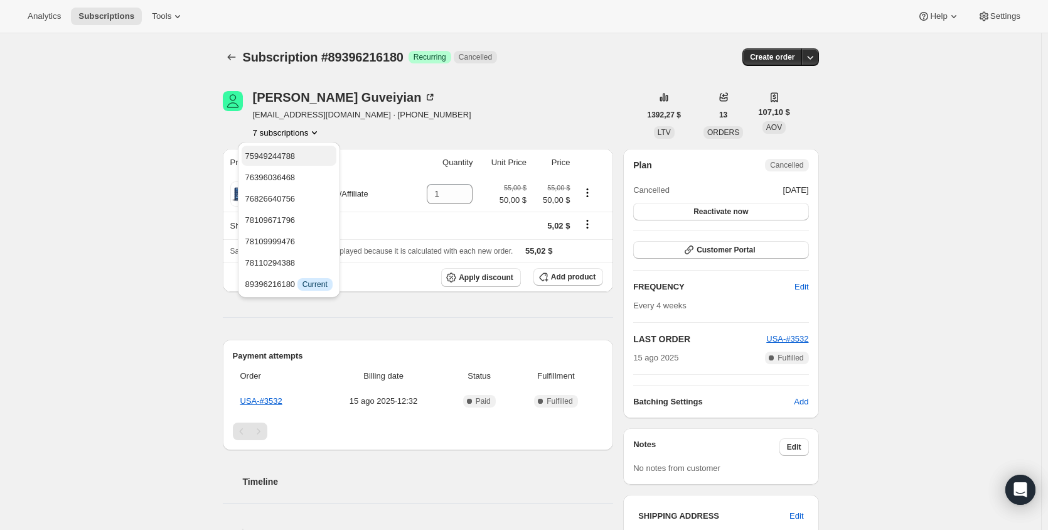
click at [307, 159] on span "75949244788" at bounding box center [288, 156] width 87 height 13
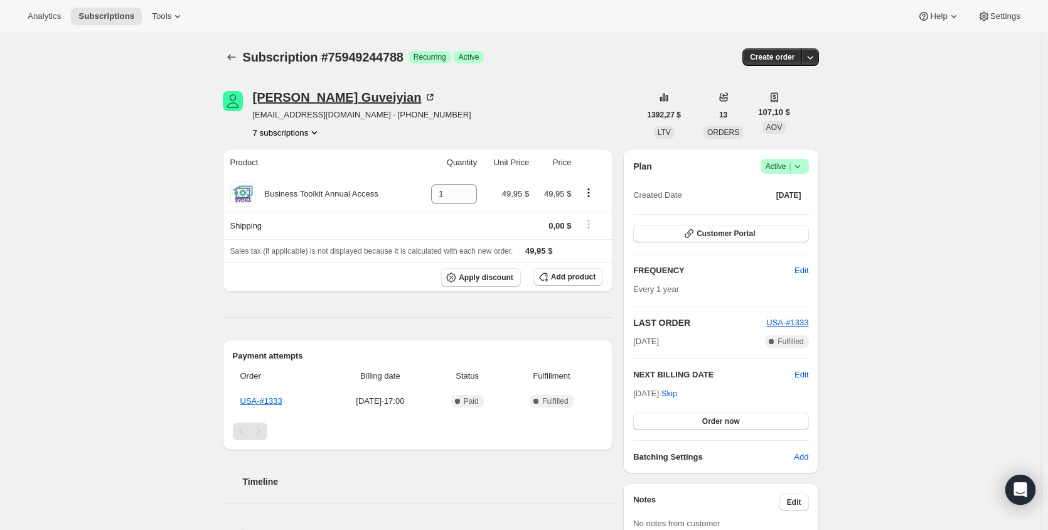
click at [319, 99] on div "[PERSON_NAME] [PERSON_NAME]" at bounding box center [345, 97] width 184 height 13
click at [797, 165] on icon at bounding box center [797, 166] width 13 height 13
click at [784, 208] on span "Cancel subscription" at bounding box center [782, 212] width 71 height 9
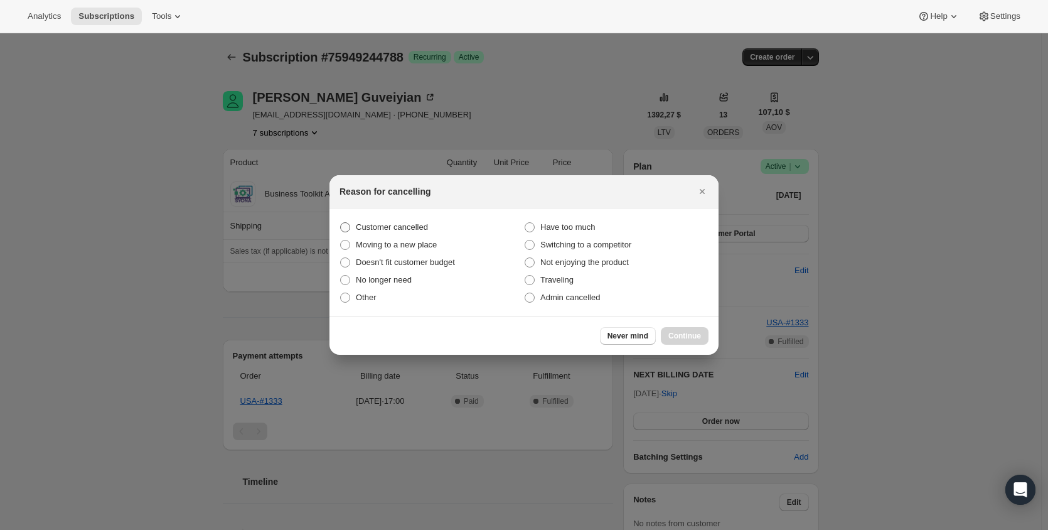
click at [410, 227] on span "Customer cancelled" at bounding box center [392, 226] width 72 height 9
click at [341, 223] on input "Customer cancelled" at bounding box center [340, 222] width 1 height 1
radio input "true"
click at [688, 330] on button "Continue" at bounding box center [685, 336] width 48 height 18
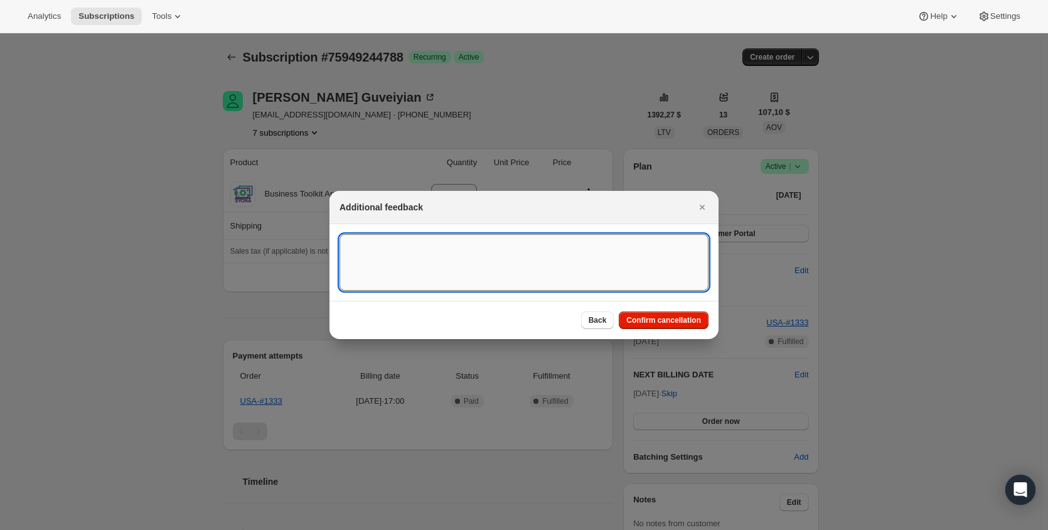
click at [424, 274] on textarea ":r1p3:" at bounding box center [523, 262] width 369 height 56
paste textarea "Cancellation request of Brand Affiliate Agreement for ID# via Support."
click at [573, 242] on textarea "Cancellation request of Brand Affiliate Agreement for ID# via Support." at bounding box center [523, 262] width 369 height 56
click at [568, 242] on textarea "Cancellation request of Brand Affiliate Agreement for ID# via Support." at bounding box center [523, 262] width 369 height 56
paste textarea "277507"
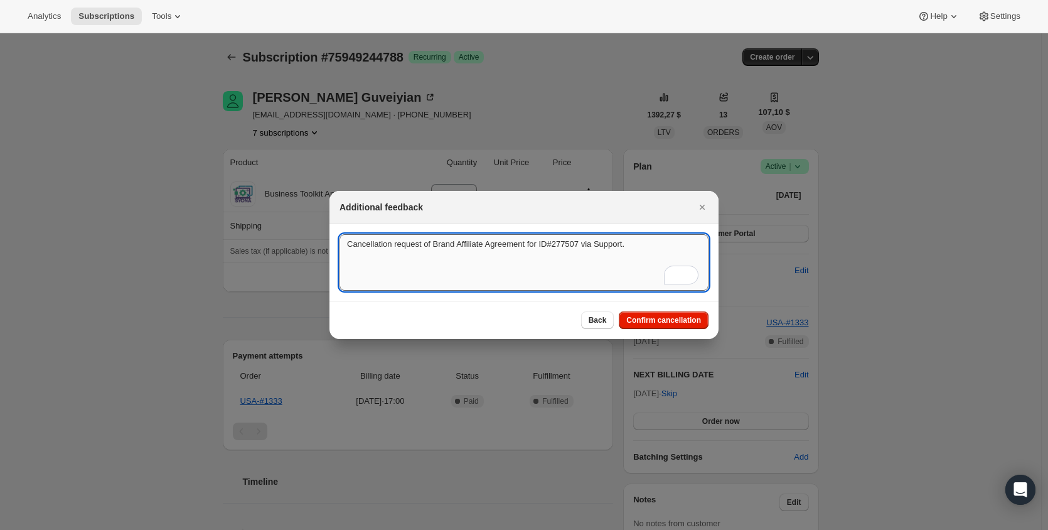
click at [663, 246] on textarea "Cancellation request of Brand Affiliate Agreement for ID#277507 via Support." at bounding box center [523, 262] width 369 height 56
type textarea "Cancellation request of Brand Affiliate Agreement for ID#277507 via Support."
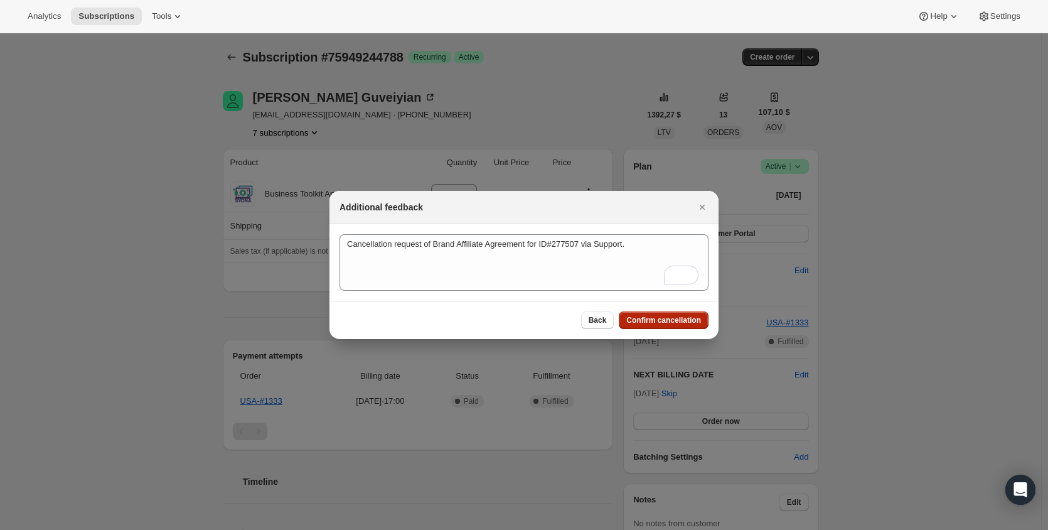
click at [634, 320] on span "Confirm cancellation" at bounding box center [663, 320] width 75 height 10
